Goal: Check status: Check status

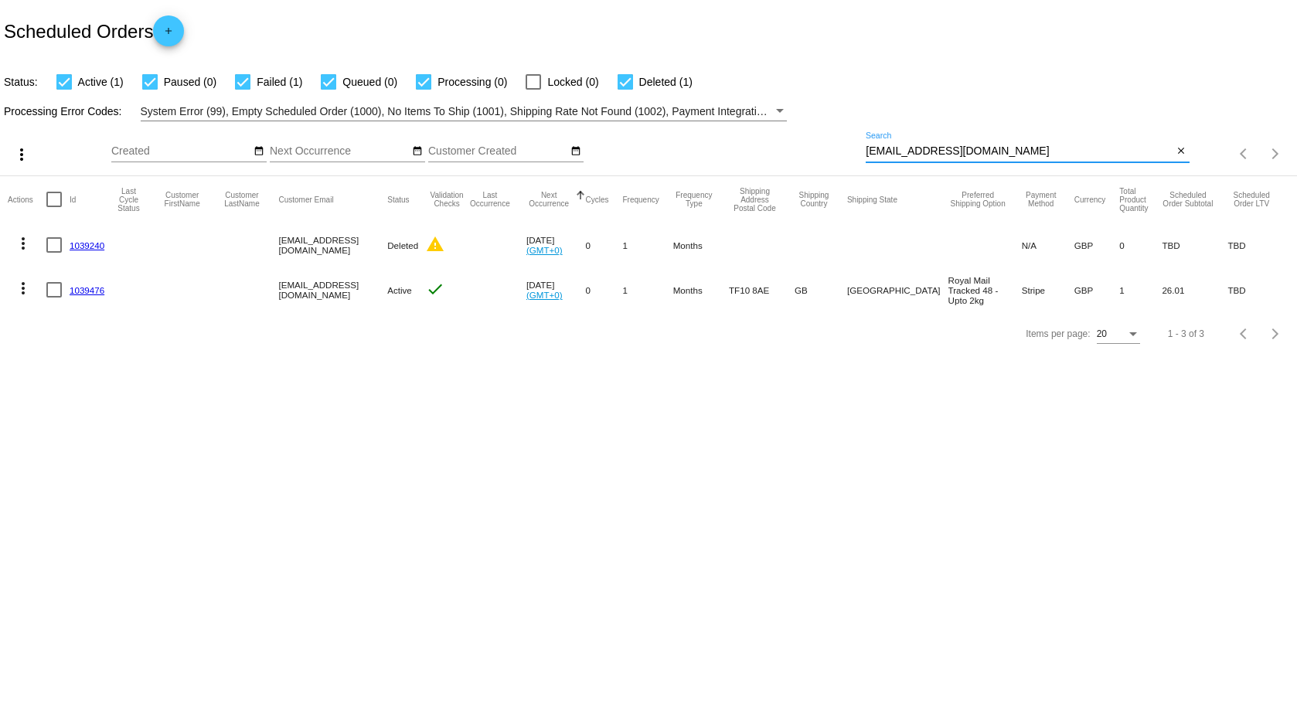
drag, startPoint x: 1016, startPoint y: 154, endPoint x: 734, endPoint y: 142, distance: 282.3
click at [734, 142] on div "more_vert Oct Jan Feb Mar Apr 1" at bounding box center [648, 148] width 1297 height 55
paste input "latchamja"
type input "latchamja@gmail.com"
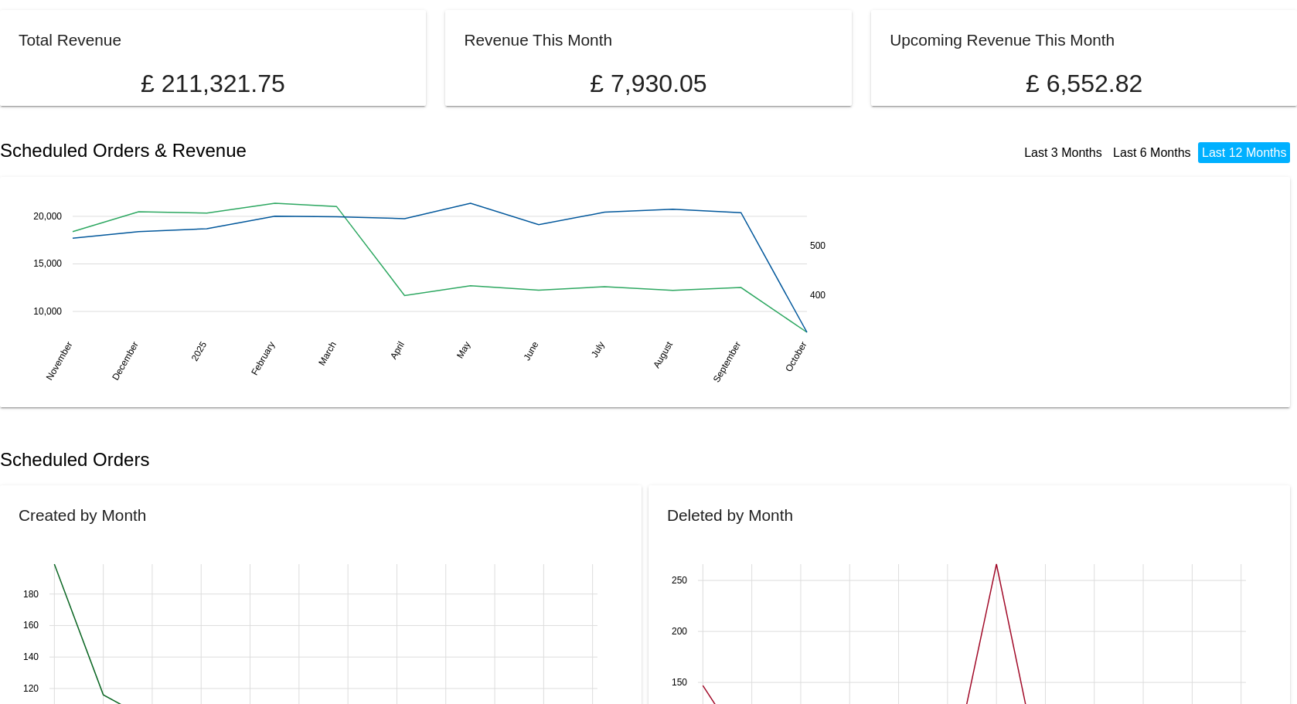
scroll to position [77, 0]
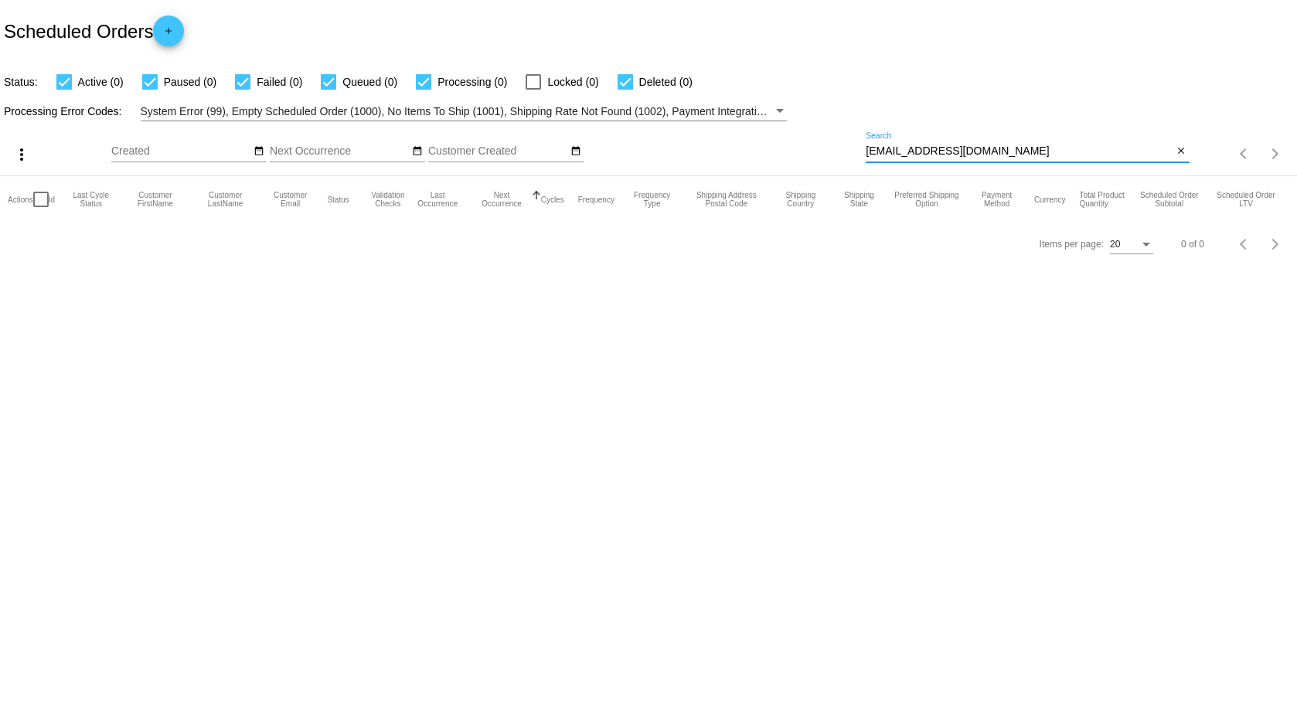
drag, startPoint x: 1001, startPoint y: 155, endPoint x: 715, endPoint y: 146, distance: 286.1
click at [716, 146] on div "more_vert Oct Jan Feb Mar [DATE]" at bounding box center [648, 148] width 1297 height 55
paste input "[PERSON_NAME].[PERSON_NAME]"
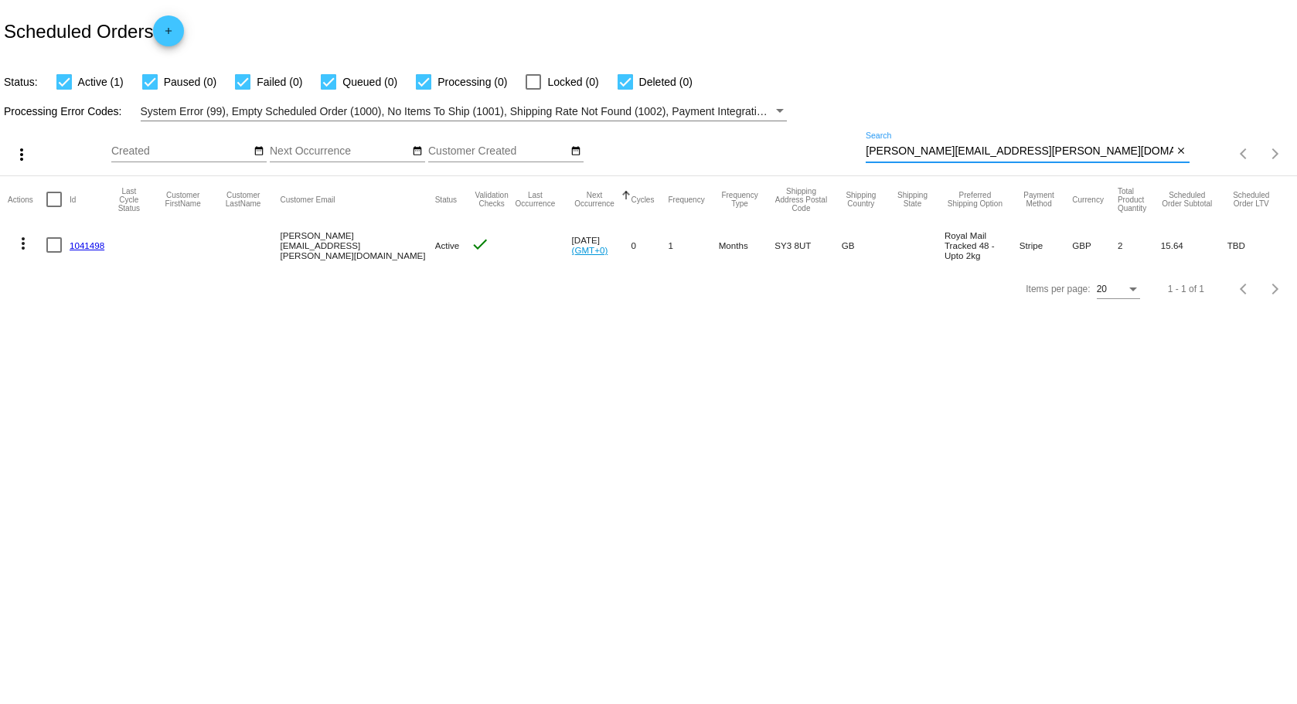
type input "[PERSON_NAME][EMAIL_ADDRESS][PERSON_NAME][DOMAIN_NAME]"
click at [83, 243] on link "1041498" at bounding box center [87, 245] width 35 height 10
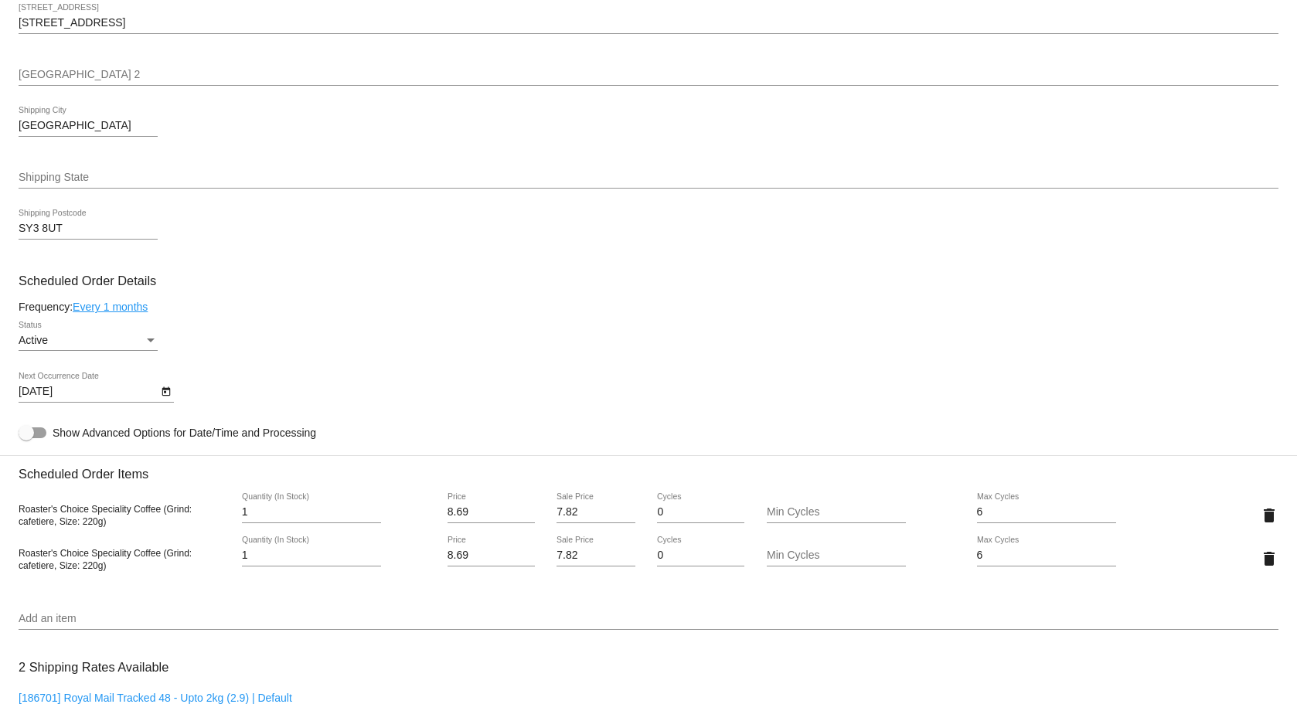
scroll to position [455, 0]
